Goal: Find specific page/section: Find specific page/section

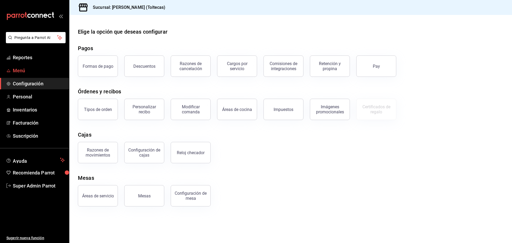
click at [44, 70] on span "Menú" at bounding box center [39, 70] width 52 height 7
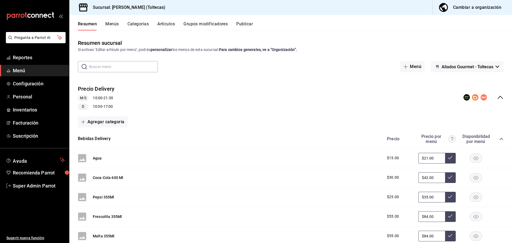
click at [347, 87] on div "Precio Delivery M-S 10:00 - 21:30 D 10:00 - 17:00" at bounding box center [290, 97] width 443 height 33
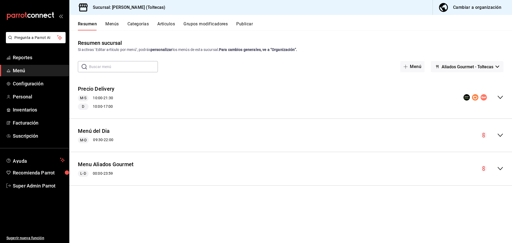
click at [454, 65] on span "Aliados Gourmet - Toltecas" at bounding box center [468, 66] width 52 height 5
click at [456, 64] on div at bounding box center [256, 121] width 512 height 243
click at [17, 79] on link "Configuración" at bounding box center [34, 83] width 69 height 11
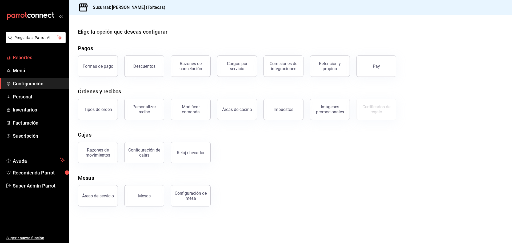
click at [35, 60] on span "Reportes" at bounding box center [39, 57] width 52 height 7
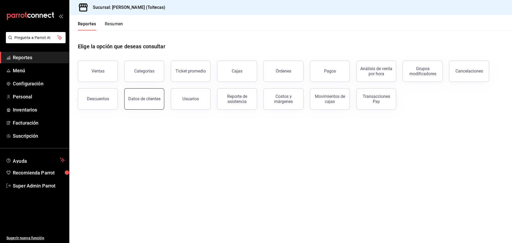
click at [136, 91] on button "Datos de clientes" at bounding box center [144, 98] width 40 height 21
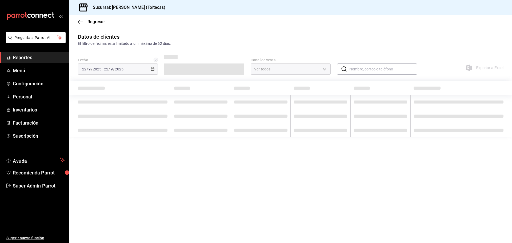
type input "PARROT,DIDI_FOOD,ONLINE"
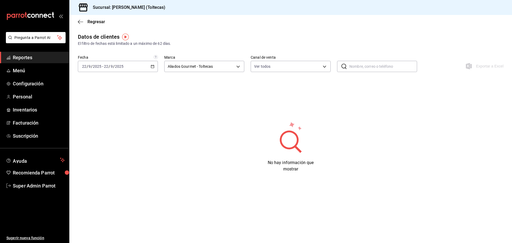
click at [78, 25] on div "Regresar" at bounding box center [290, 22] width 443 height 14
click at [81, 20] on icon "button" at bounding box center [80, 21] width 5 height 5
